Goal: Check status: Check status

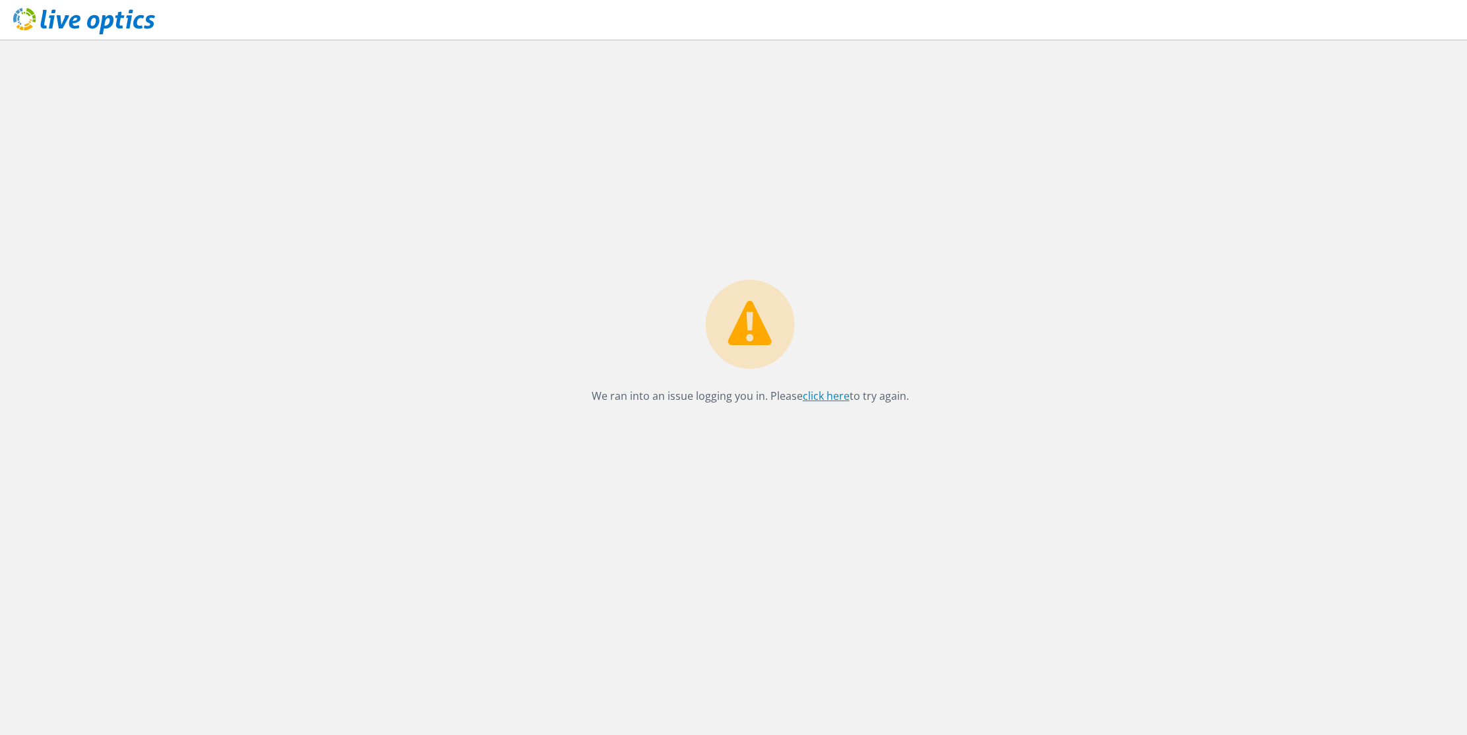
click at [832, 396] on link "click here" at bounding box center [826, 395] width 47 height 15
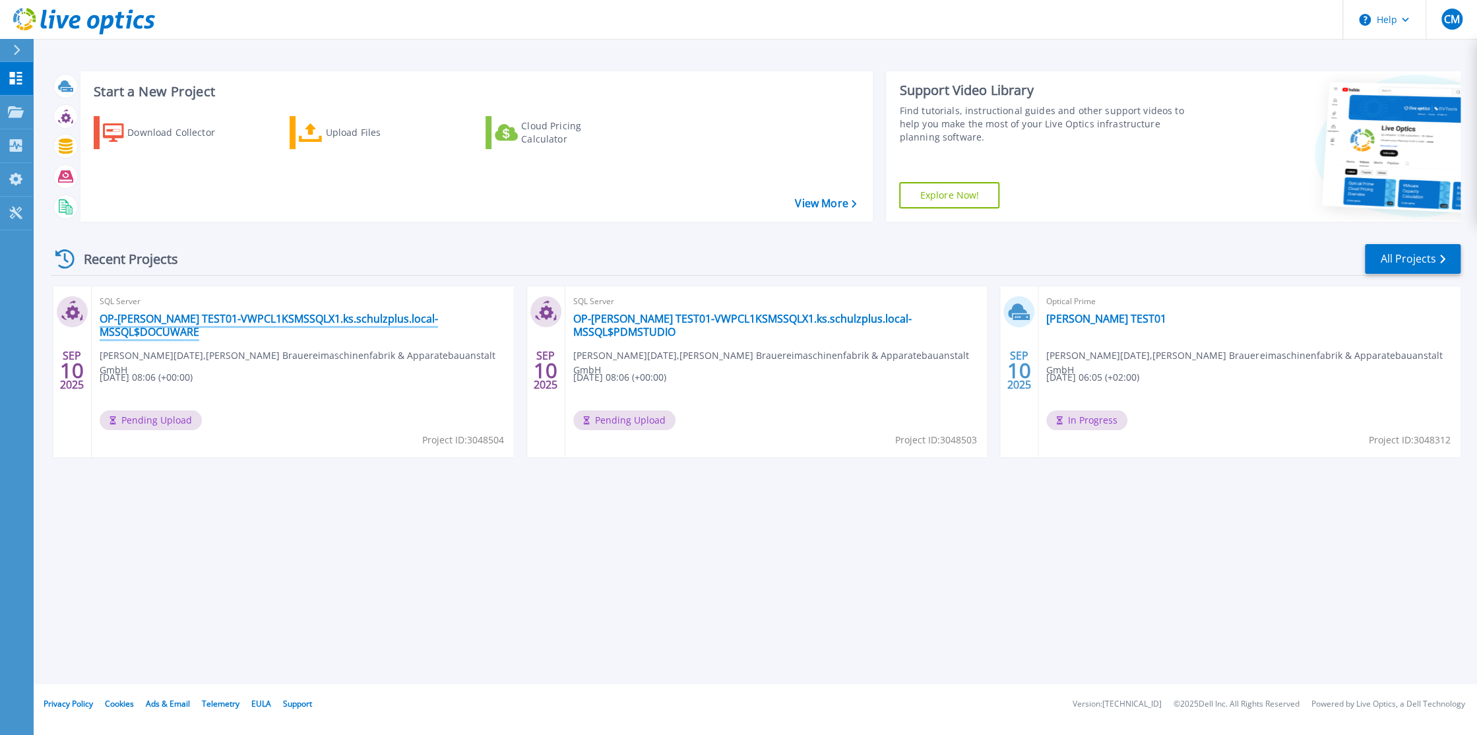
click at [212, 319] on link "OP-[PERSON_NAME] TEST01-VWPCL1KSMSSQLX1.ks.schulzplus.local-MSSQL$DOCUWARE" at bounding box center [303, 325] width 406 height 26
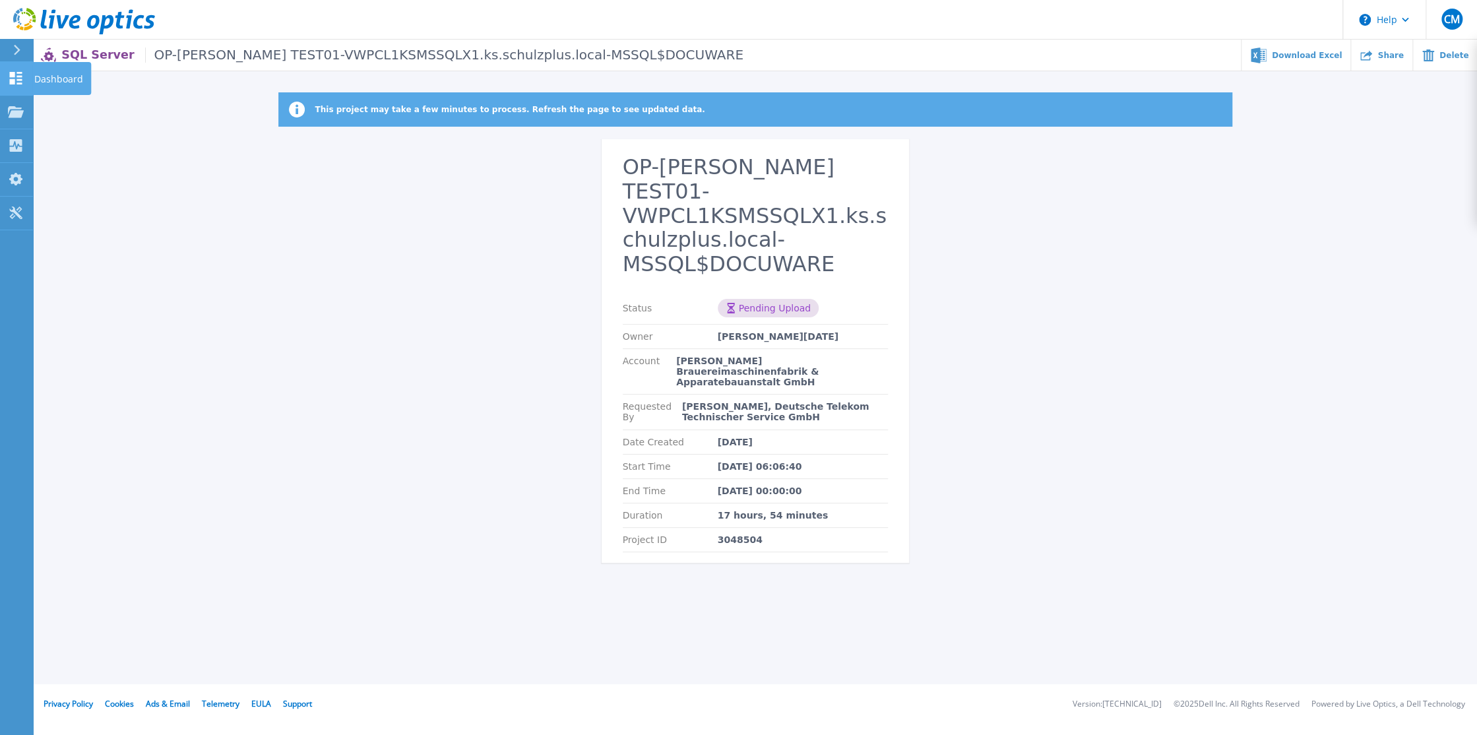
click at [14, 74] on icon at bounding box center [16, 78] width 13 height 13
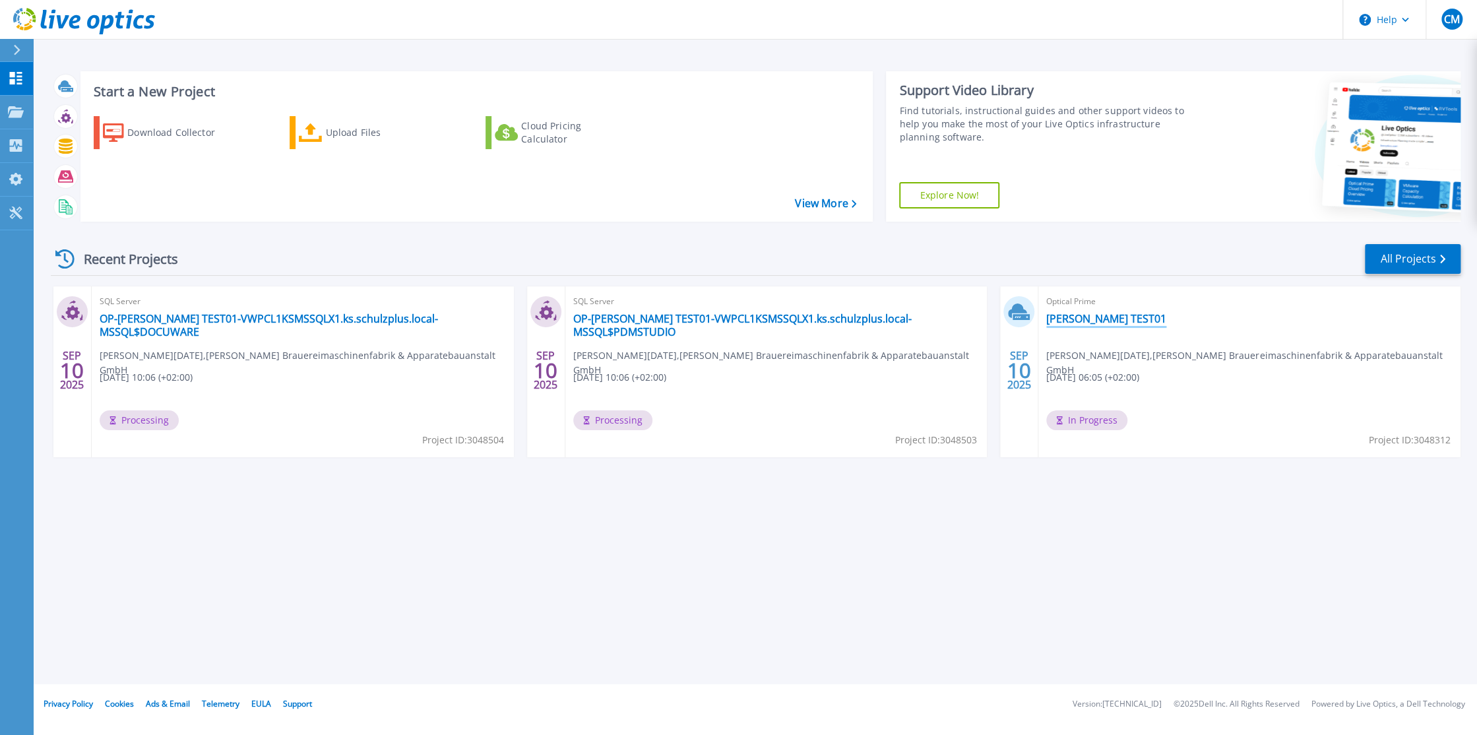
click at [1078, 318] on link "Kaspar Schulz TEST01" at bounding box center [1106, 318] width 120 height 13
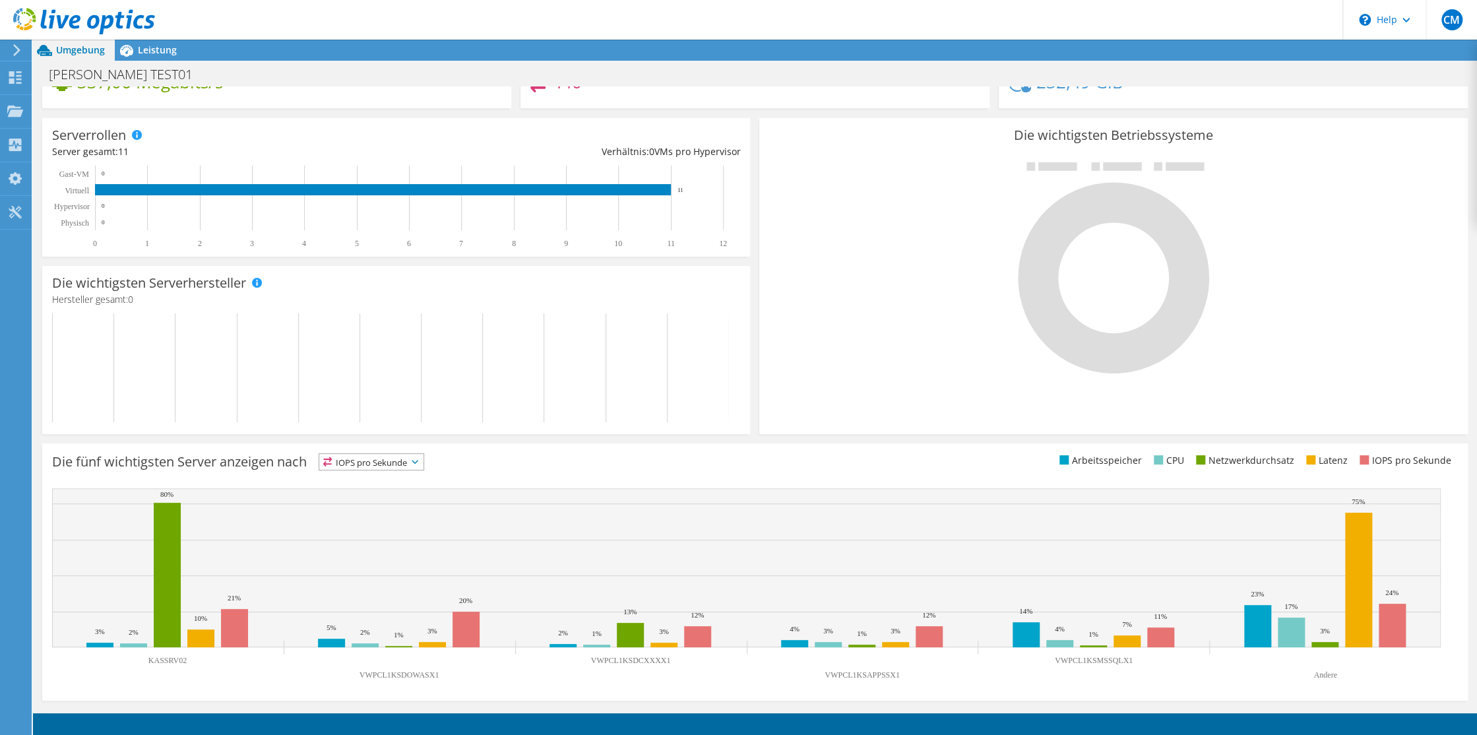
click at [61, 49] on span "Umgebung" at bounding box center [80, 50] width 49 height 13
click at [154, 49] on span "Leistung" at bounding box center [157, 50] width 39 height 13
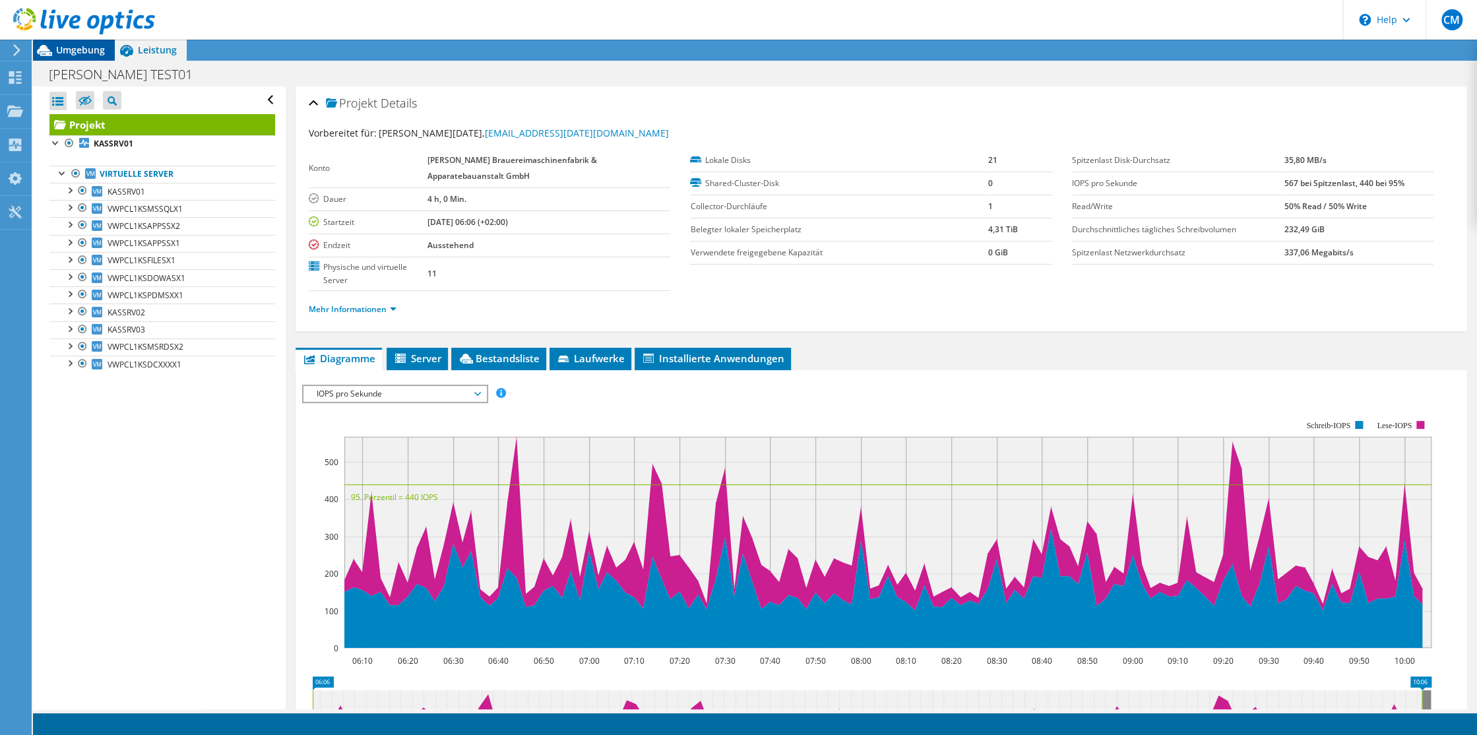
click at [71, 50] on span "Umgebung" at bounding box center [80, 50] width 49 height 13
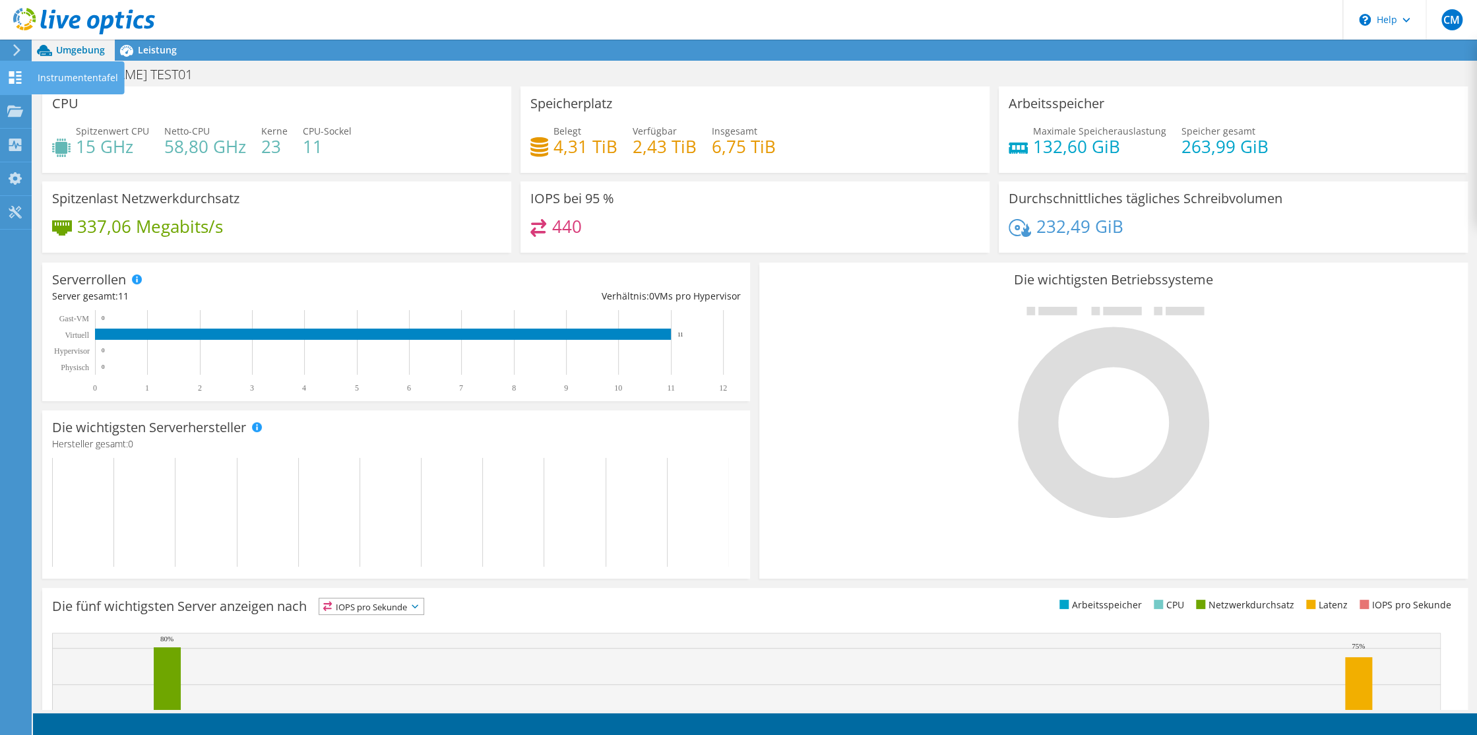
click at [13, 75] on use at bounding box center [15, 77] width 13 height 13
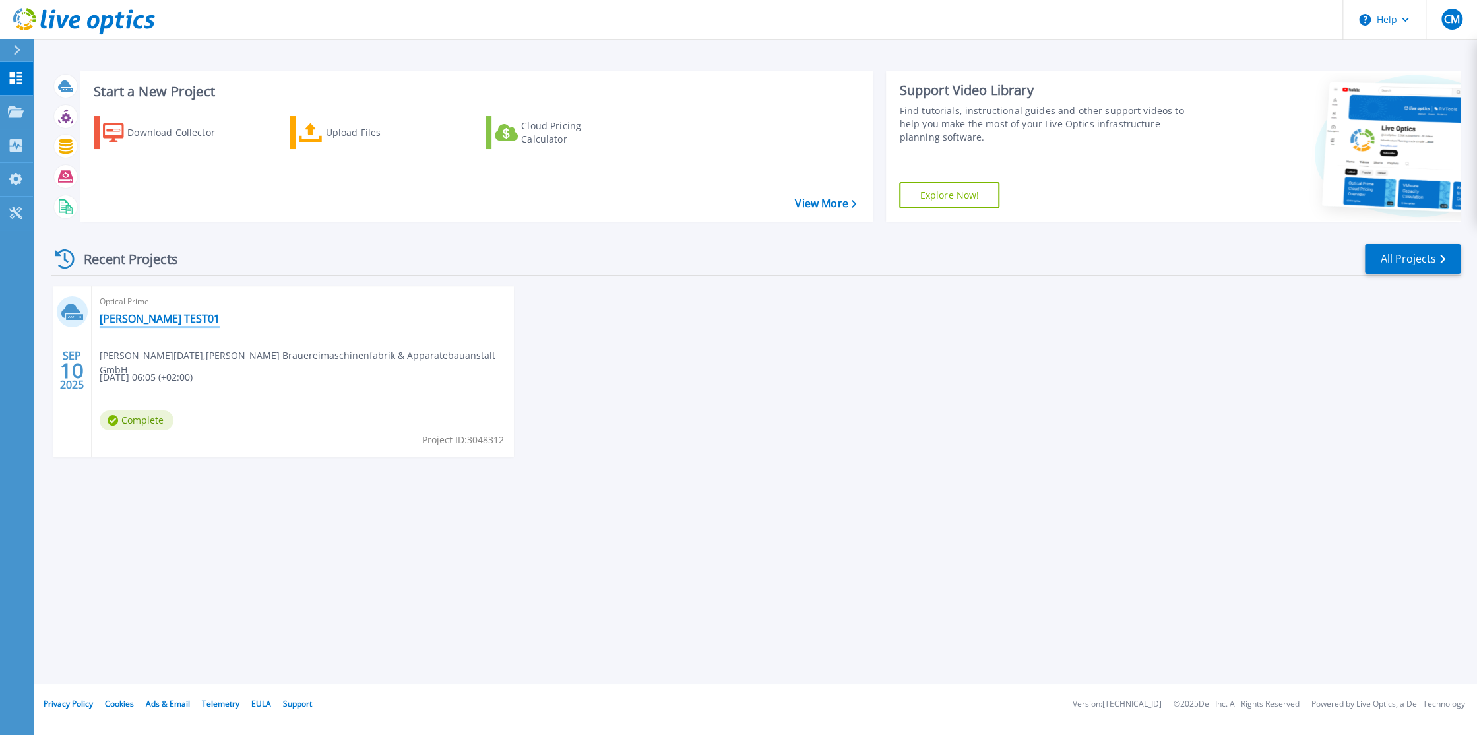
click at [163, 320] on link "[PERSON_NAME] TEST01" at bounding box center [160, 318] width 120 height 13
